Goal: Find specific page/section: Find specific page/section

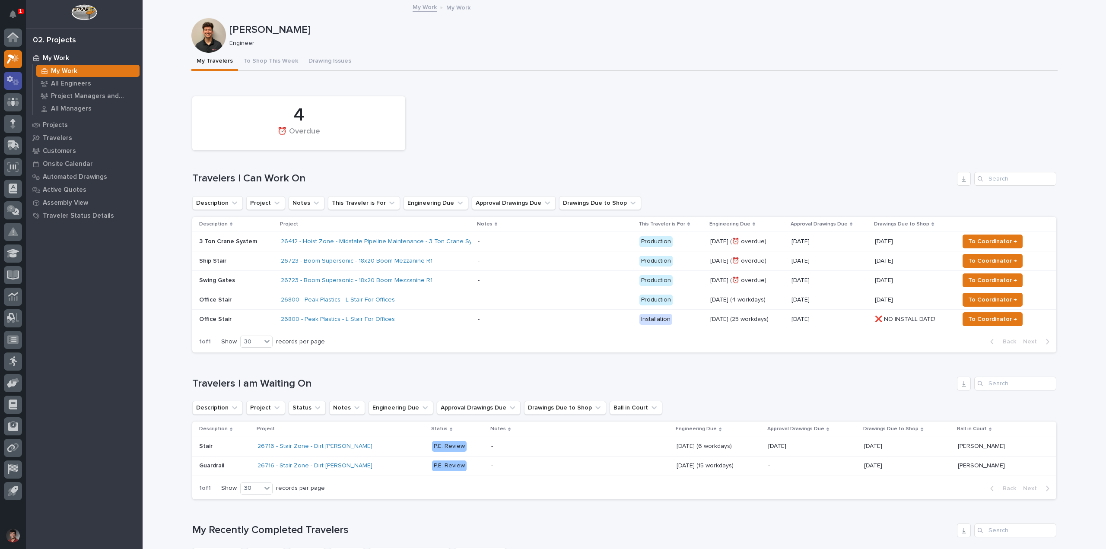
click at [19, 80] on div at bounding box center [13, 81] width 18 height 18
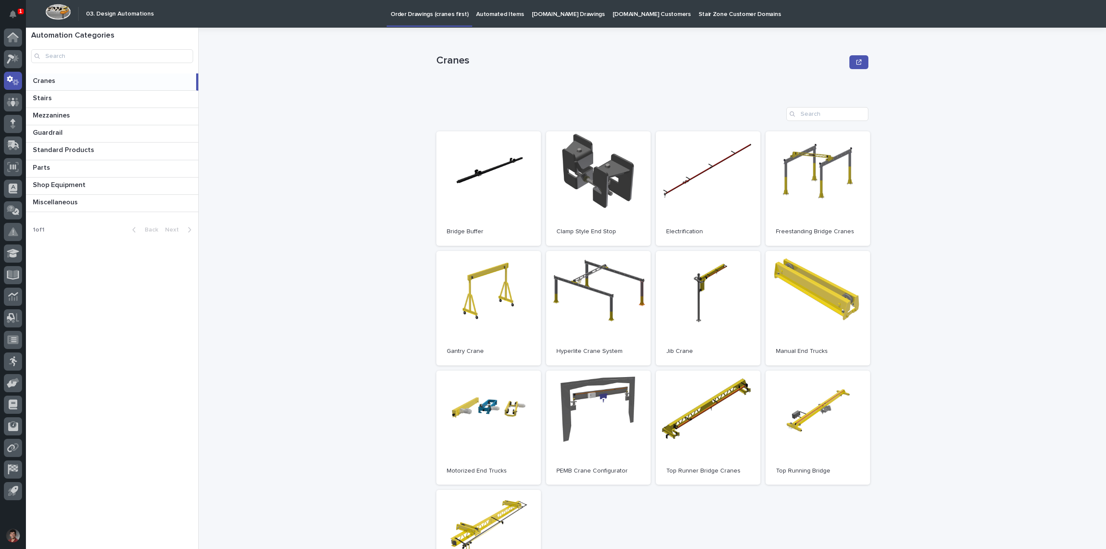
click at [496, 12] on p "Automated Items" at bounding box center [500, 9] width 48 height 18
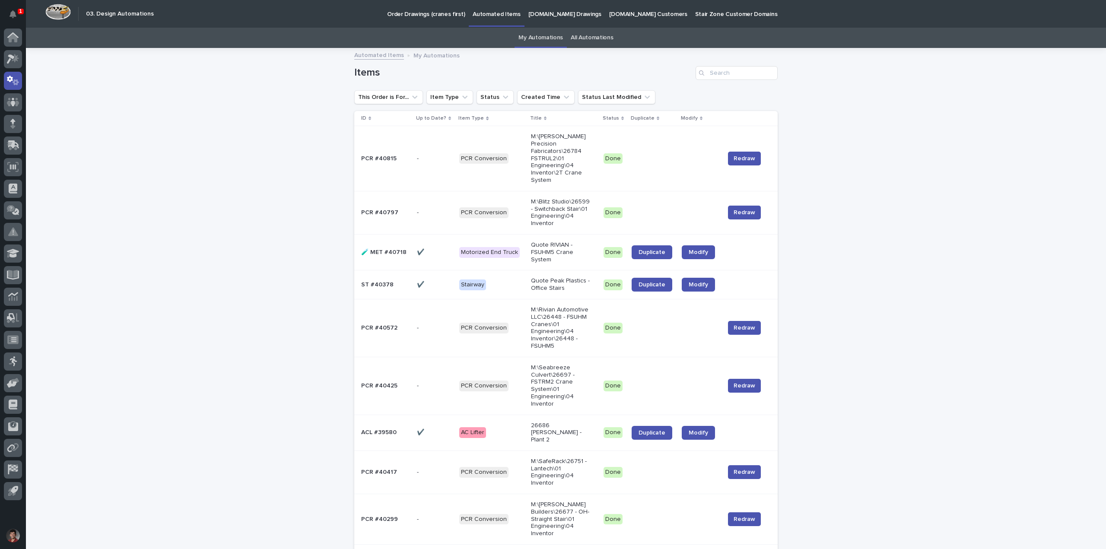
click at [423, 57] on p "My Automations" at bounding box center [436, 55] width 46 height 10
click at [719, 72] on input "Search" at bounding box center [737, 73] width 82 height 14
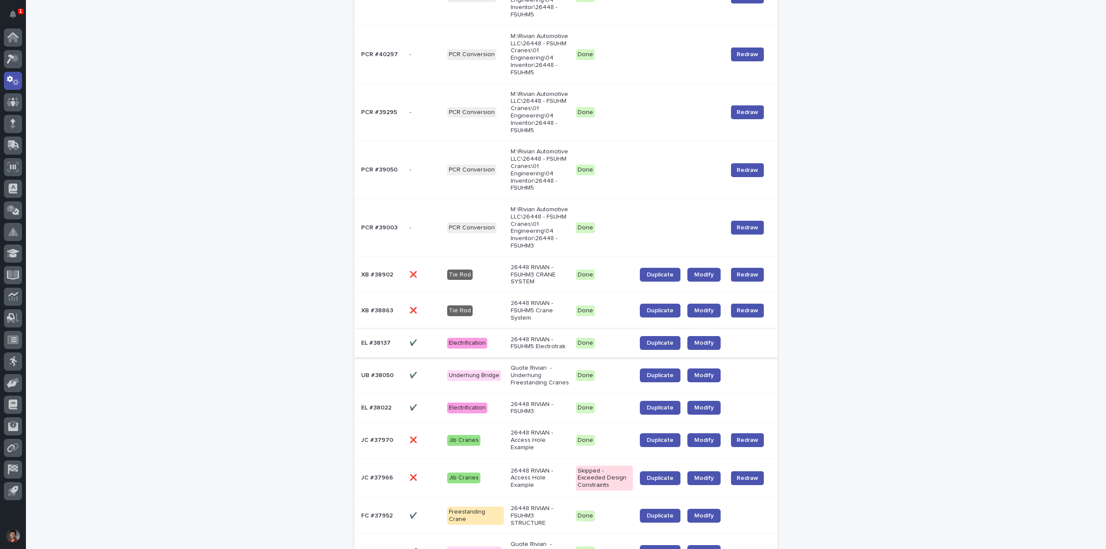
scroll to position [216, 0]
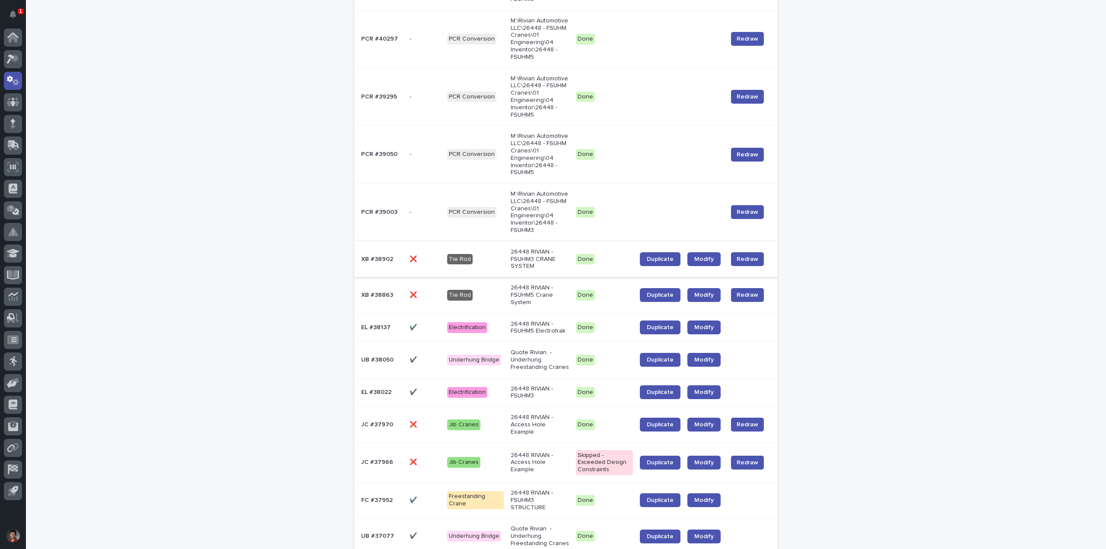
type input "rivian"
click at [537, 250] on p "26448 RIVIAN - FSUHM3 CRANE SYSTEM" at bounding box center [540, 259] width 58 height 22
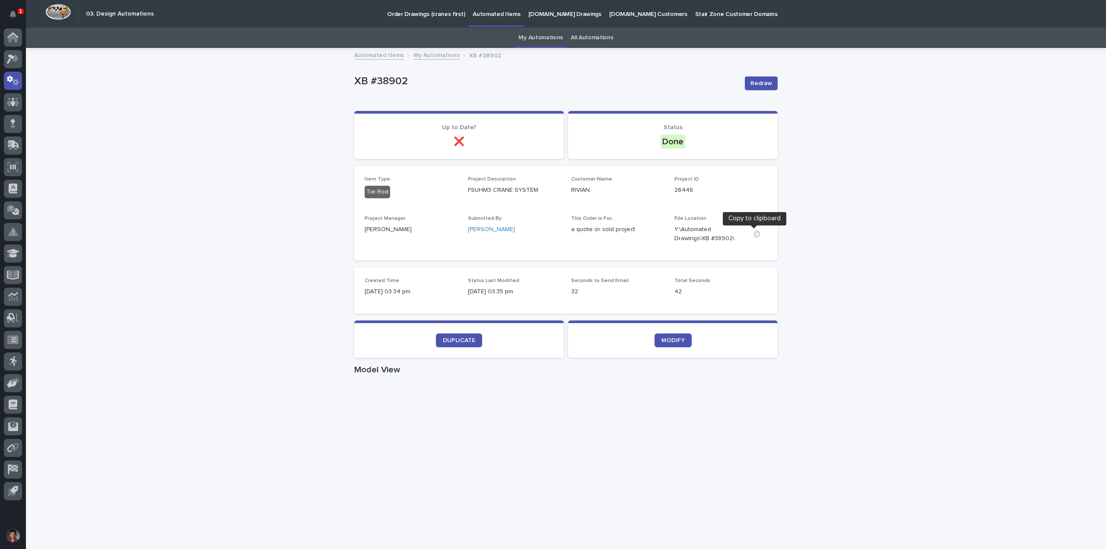
drag, startPoint x: 754, startPoint y: 235, endPoint x: 715, endPoint y: 205, distance: 49.0
click at [754, 235] on icon "button" at bounding box center [757, 234] width 7 height 7
